Goal: Task Accomplishment & Management: Manage account settings

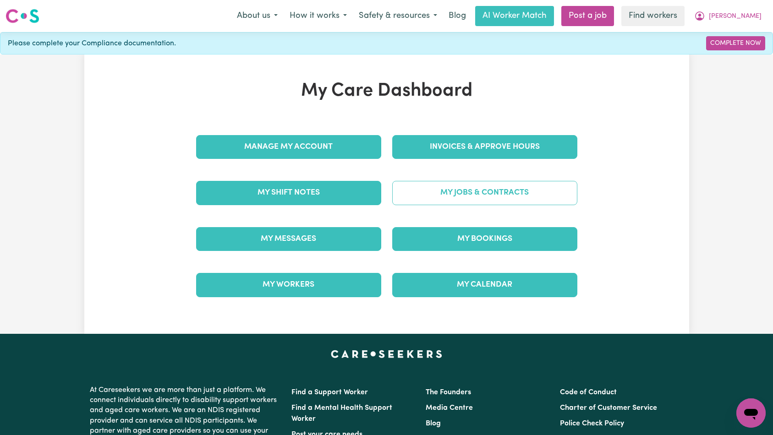
click at [452, 185] on link "My Jobs & Contracts" at bounding box center [484, 193] width 185 height 24
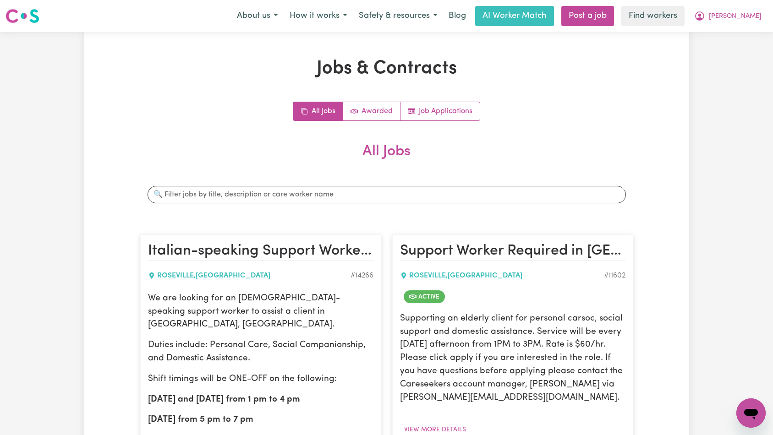
click at [493, 174] on h2 "All Jobs" at bounding box center [386, 159] width 493 height 32
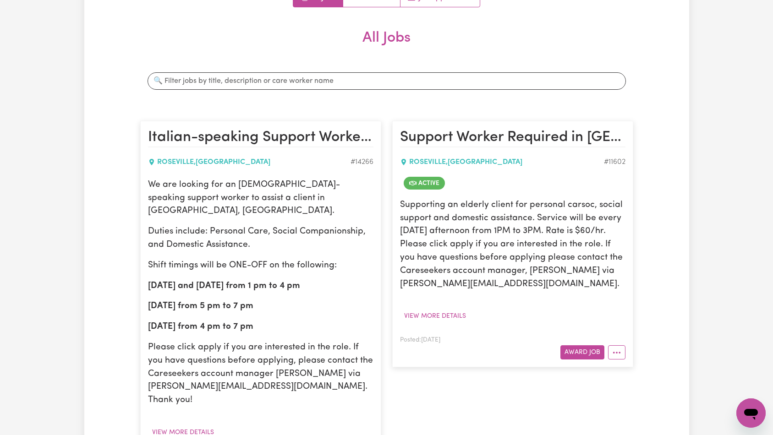
click at [629, 352] on article "Support Worker Required in [GEOGRAPHIC_DATA], [GEOGRAPHIC_DATA] [GEOGRAPHIC_DAT…" at bounding box center [512, 244] width 241 height 247
click at [620, 352] on button "More options" at bounding box center [616, 352] width 17 height 14
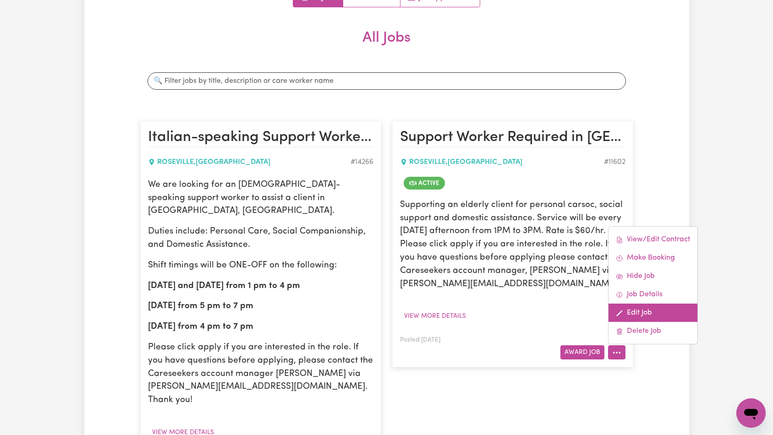
click at [647, 309] on link "Edit Job" at bounding box center [653, 313] width 89 height 18
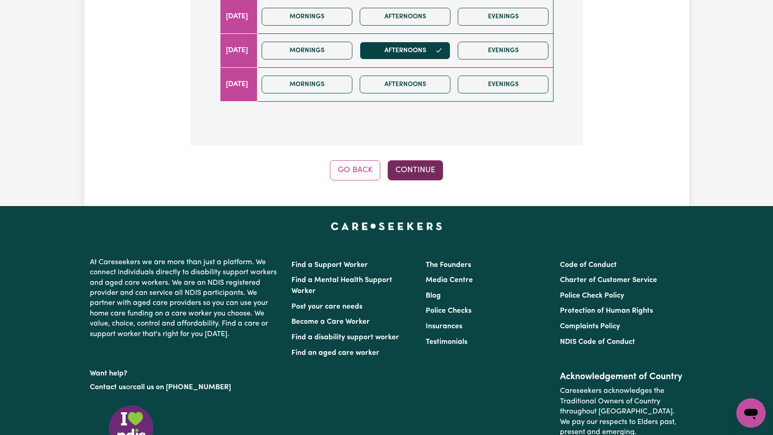
click at [438, 160] on button "Continue" at bounding box center [415, 170] width 55 height 20
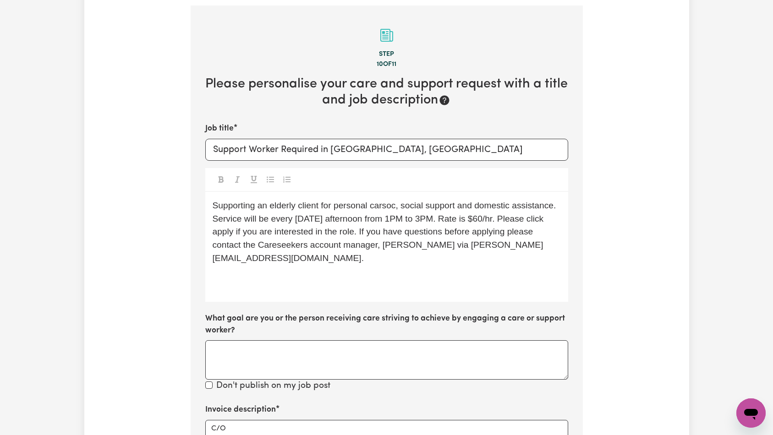
scroll to position [291, 0]
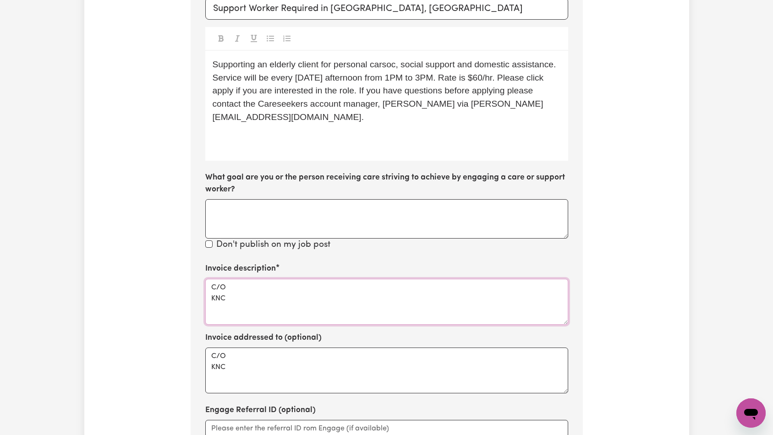
click at [325, 284] on textarea "C/O KNC" at bounding box center [386, 302] width 363 height 46
paste textarea "Domestic support and Social Support"
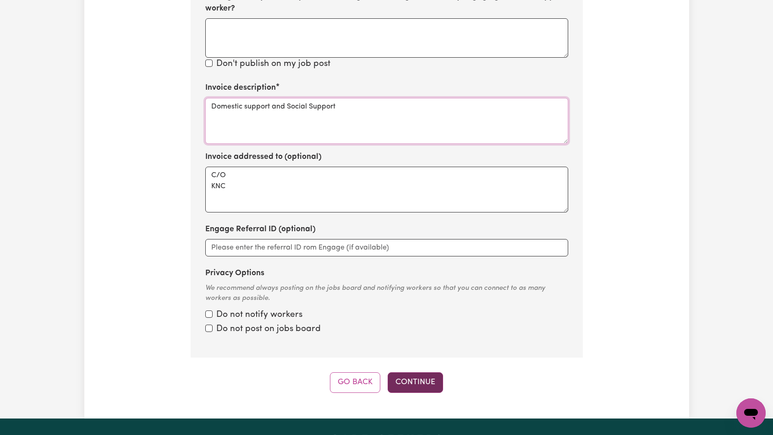
type textarea "Domestic support and Social Support"
click at [427, 373] on button "Continue" at bounding box center [415, 383] width 55 height 20
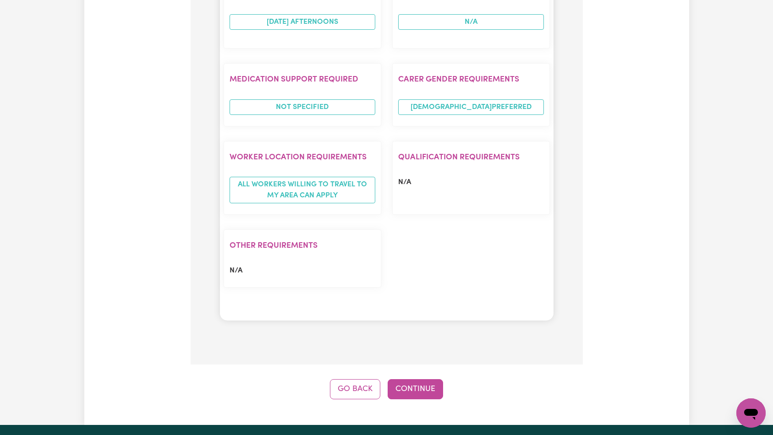
scroll to position [914, 0]
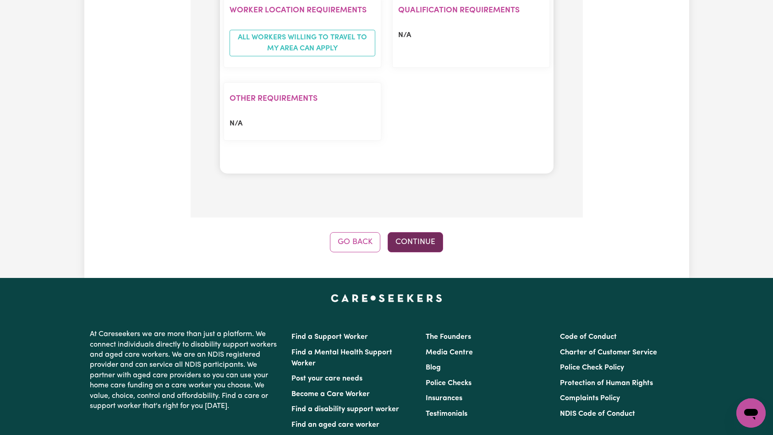
click at [425, 232] on button "Continue" at bounding box center [415, 242] width 55 height 20
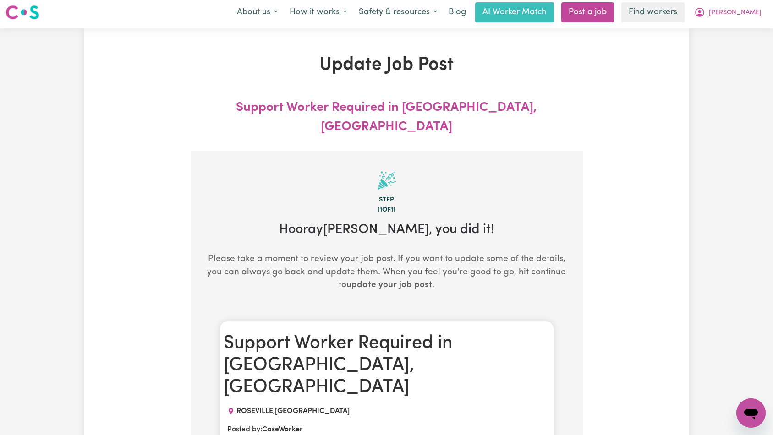
scroll to position [0, 0]
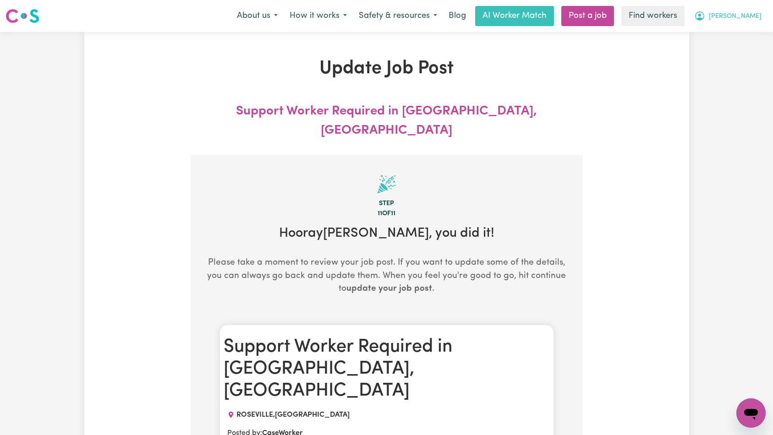
click at [732, 22] on button "[PERSON_NAME]" at bounding box center [727, 15] width 79 height 19
click at [743, 50] on link "Logout" at bounding box center [731, 52] width 72 height 17
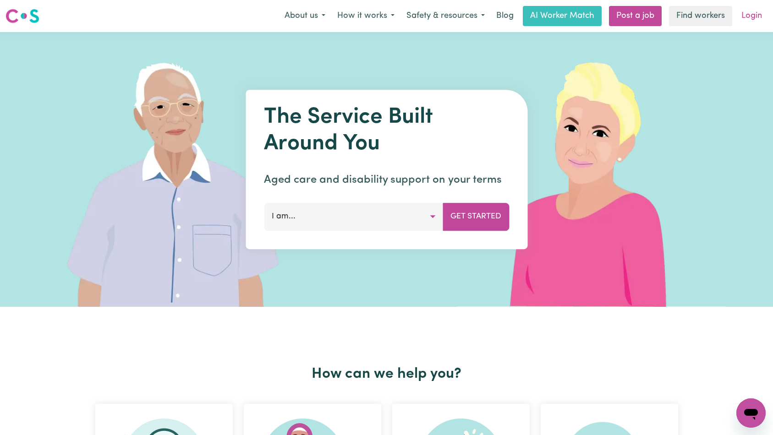
click at [756, 16] on link "Login" at bounding box center [752, 16] width 32 height 20
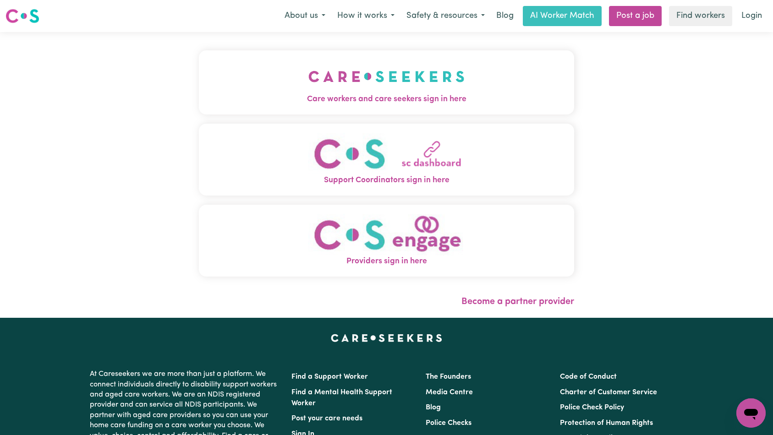
click at [253, 81] on button "Care workers and care seekers sign in here" at bounding box center [387, 82] width 376 height 64
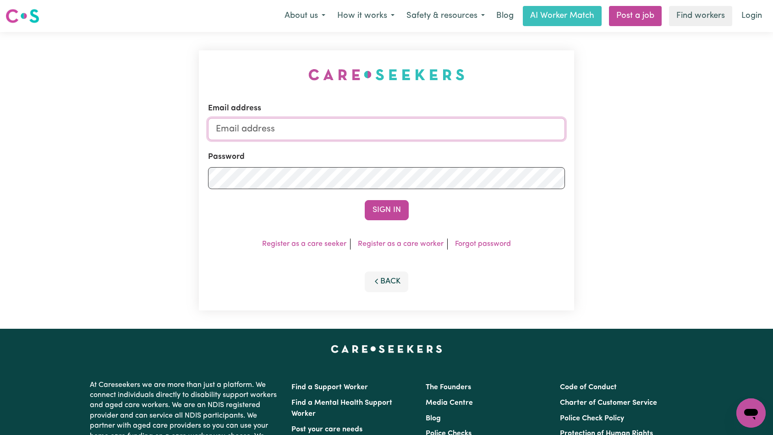
click at [421, 132] on input "Email address" at bounding box center [386, 129] width 357 height 22
type input "[EMAIL_ADDRESS][DOMAIN_NAME]"
click at [394, 211] on button "Sign In" at bounding box center [387, 210] width 44 height 20
